Goal: Task Accomplishment & Management: Manage account settings

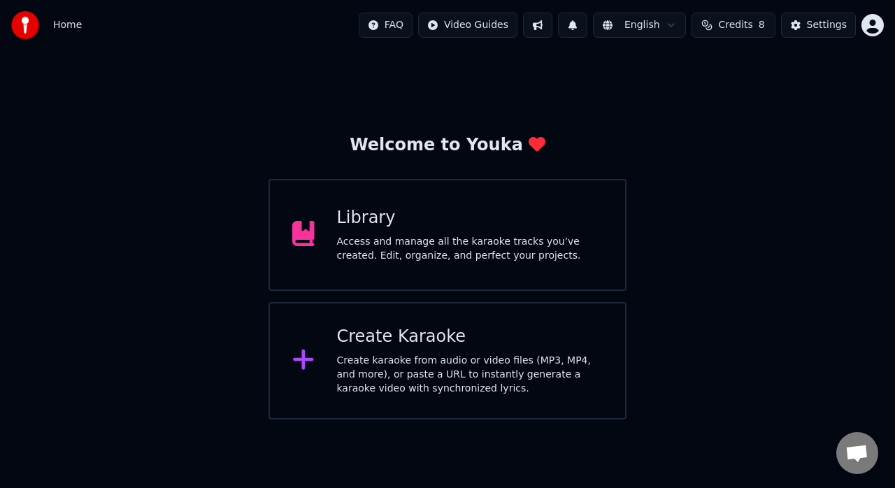
click at [459, 229] on div "Library Access and manage all the karaoke tracks you’ve created. Edit, organize…" at bounding box center [470, 235] width 266 height 56
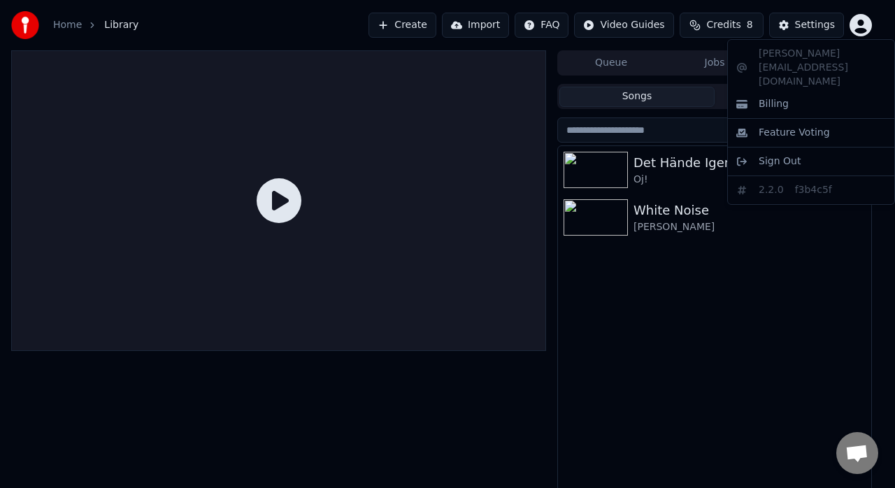
click at [864, 26] on html "Home Library Create Import FAQ Video Guides Credits 8 Settings Queue Jobs Libra…" at bounding box center [447, 244] width 895 height 488
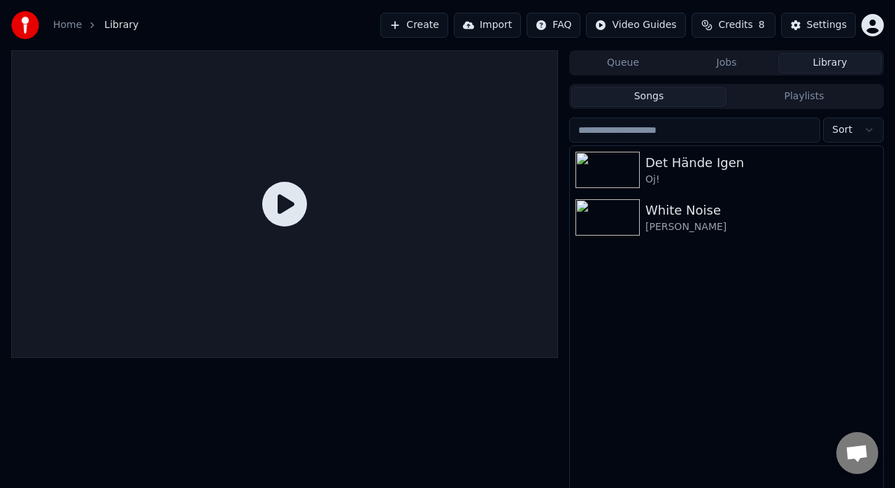
click at [864, 26] on html "Home Library Create Import FAQ Video Guides Credits 8 Settings Queue Jobs Libra…" at bounding box center [447, 244] width 895 height 488
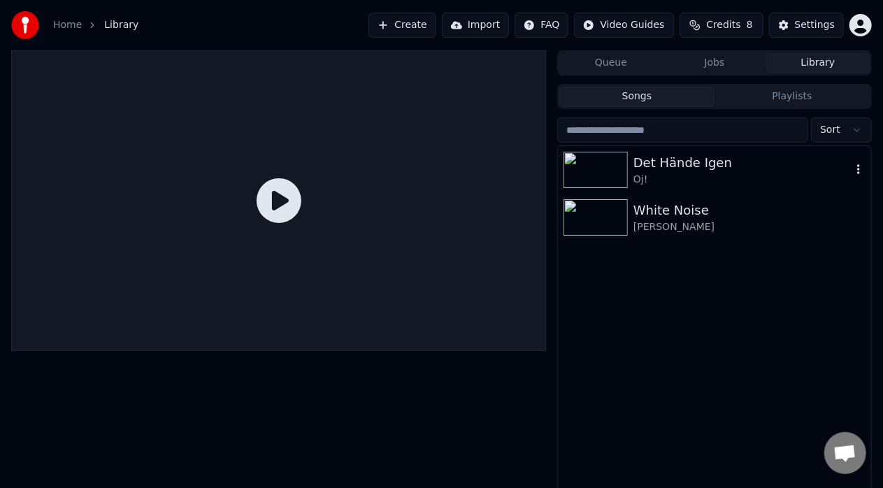
click at [601, 164] on img at bounding box center [596, 170] width 64 height 36
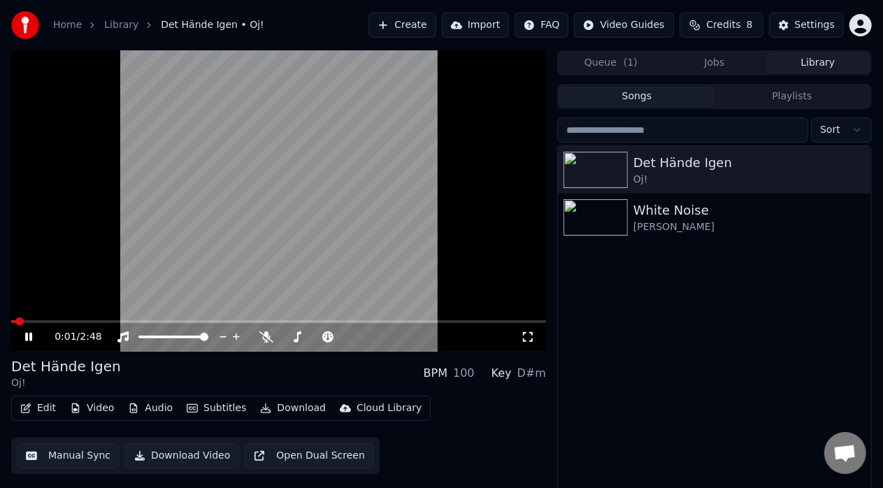
click at [304, 321] on div "0:01 / 2:48" at bounding box center [278, 200] width 535 height 301
click at [304, 321] on span at bounding box center [278, 321] width 535 height 3
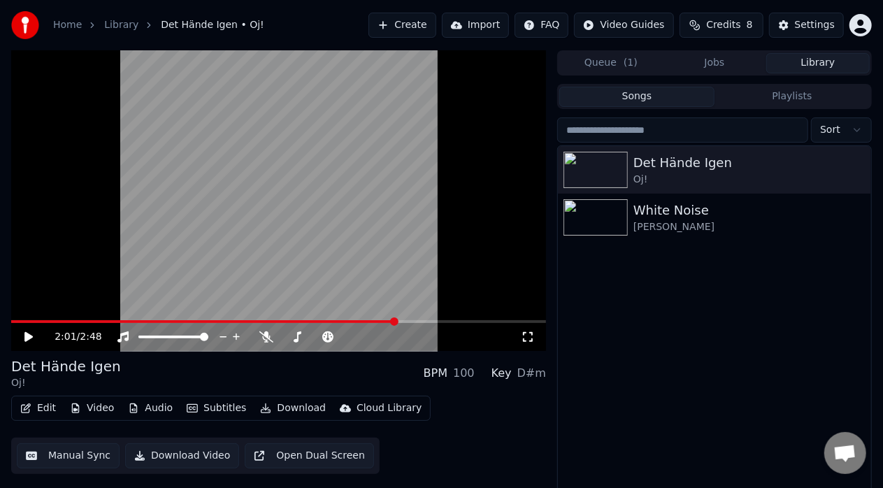
click at [396, 322] on span at bounding box center [278, 321] width 535 height 3
click at [373, 317] on video at bounding box center [278, 200] width 535 height 301
click at [386, 324] on div "2:02 / 2:48" at bounding box center [278, 337] width 535 height 28
click at [385, 319] on video at bounding box center [278, 200] width 535 height 301
click at [385, 322] on span at bounding box center [199, 321] width 376 height 3
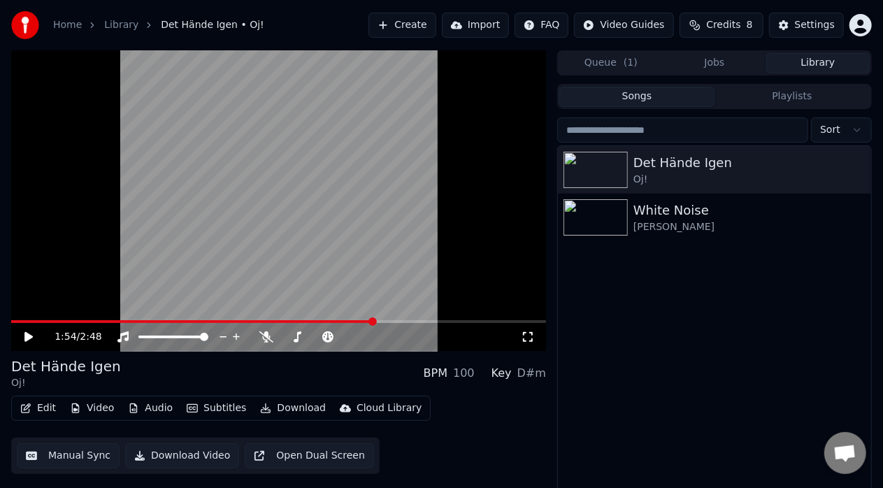
click at [374, 320] on span at bounding box center [192, 321] width 363 height 3
click at [336, 313] on video at bounding box center [278, 200] width 535 height 301
click at [351, 319] on video at bounding box center [278, 200] width 535 height 301
click at [355, 322] on span at bounding box center [183, 321] width 344 height 3
click at [339, 322] on span at bounding box center [175, 321] width 328 height 3
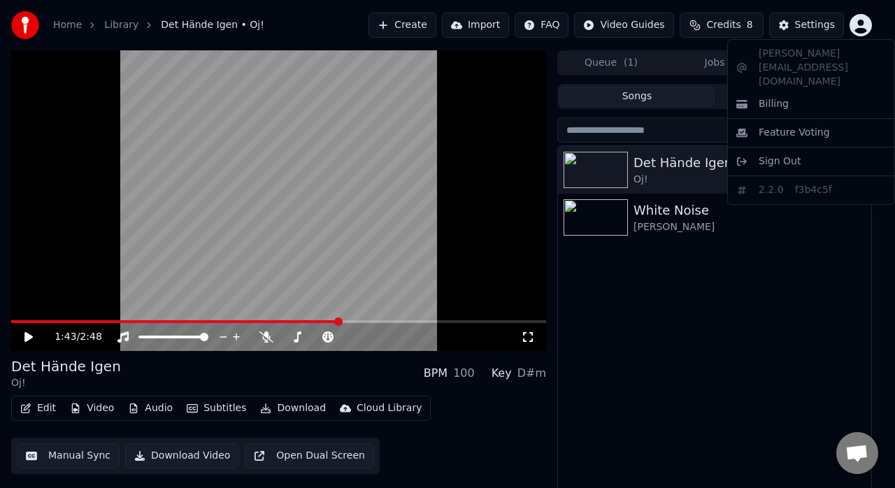
click at [869, 24] on html "Home Library Det Hände Igen • Oj! Create Import FAQ Video Guides Credits 8 Sett…" at bounding box center [447, 244] width 895 height 488
click at [776, 150] on div "Sign Out" at bounding box center [811, 161] width 161 height 22
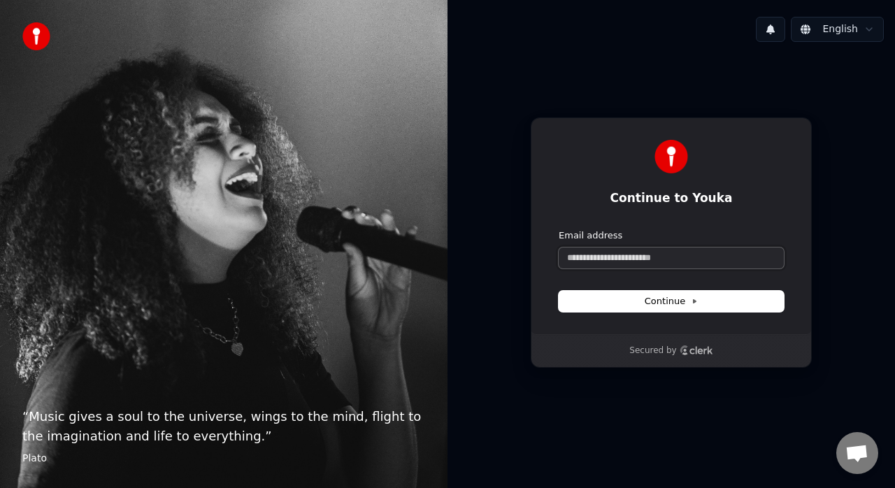
click at [650, 257] on input "Email address" at bounding box center [671, 258] width 225 height 21
type input "*"
click at [559, 229] on button "submit" at bounding box center [559, 229] width 0 height 0
type input "**********"
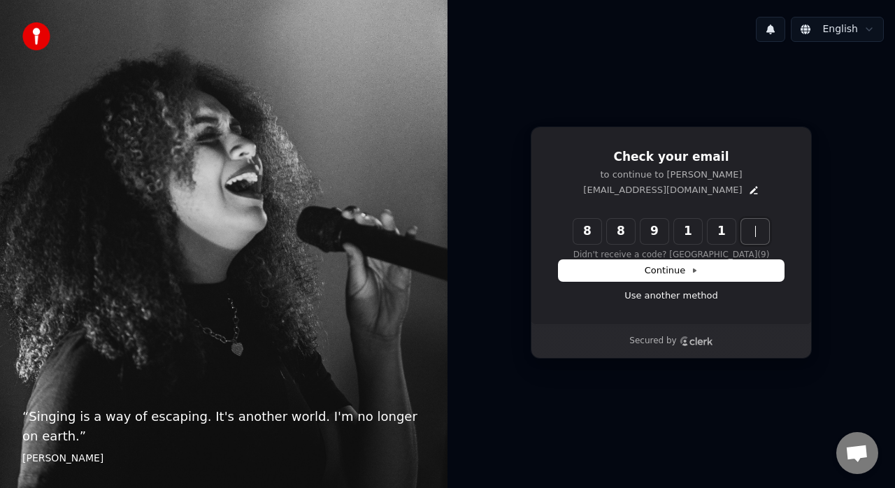
type input "******"
